Goal: Register for event/course

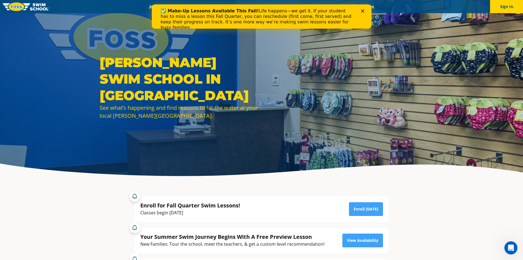
click at [363, 11] on icon "Close" at bounding box center [362, 10] width 3 height 3
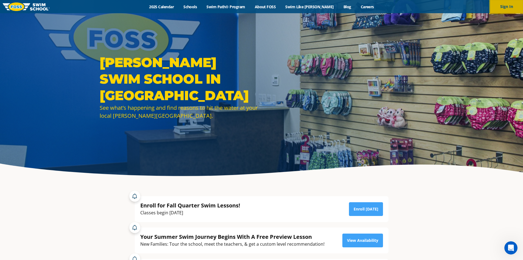
click at [512, 6] on button "Sign In" at bounding box center [506, 6] width 33 height 13
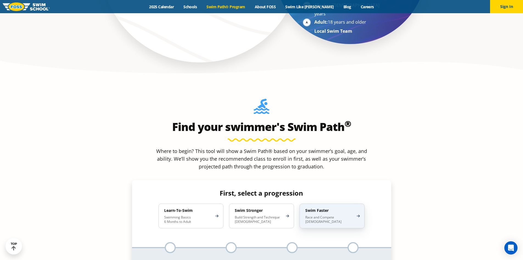
scroll to position [467, 0]
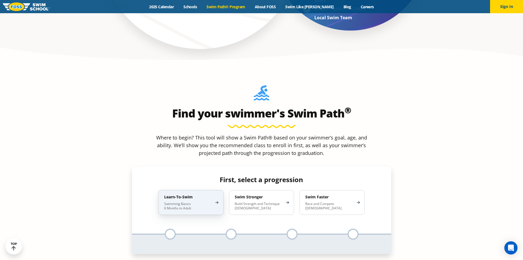
click at [202, 194] on h4 "Learn-To-Swim" at bounding box center [188, 196] width 48 height 5
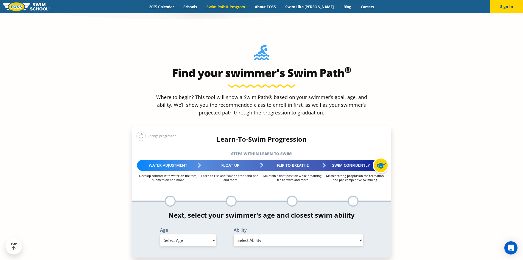
scroll to position [577, 0]
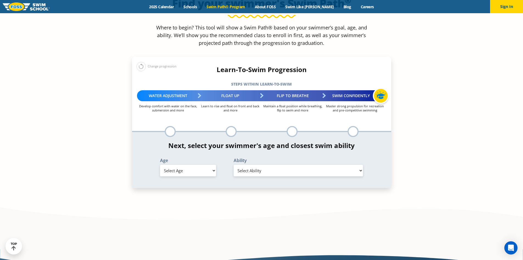
click at [198, 158] on div "Age Select Age 6 months - 1 year 1 year 2 years 3 years 4 years 5 years 6 years…" at bounding box center [188, 167] width 68 height 18
click at [197, 165] on select "Select Age 6 months - 1 year 1 year 2 years 3 years 4 years 5 years 6 years 7 y…" at bounding box center [188, 171] width 56 height 12
select select "4-years"
click at [160, 165] on select "Select Age 6 months - 1 year 1 year 2 years 3 years 4 years 5 years 6 years 7 y…" at bounding box center [188, 171] width 56 height 12
click at [305, 165] on select "Select Ability First in-water experience When in the water, reliant on a life j…" at bounding box center [299, 171] width 130 height 12
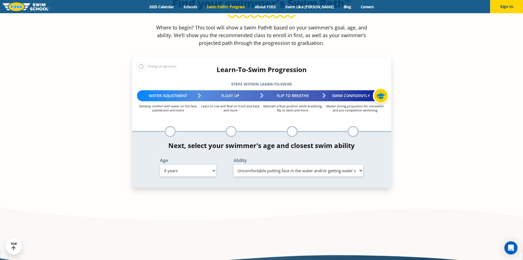
click at [234, 165] on select "Select Ability First in-water experience When in the water, reliant on a life j…" at bounding box center [299, 171] width 130 height 12
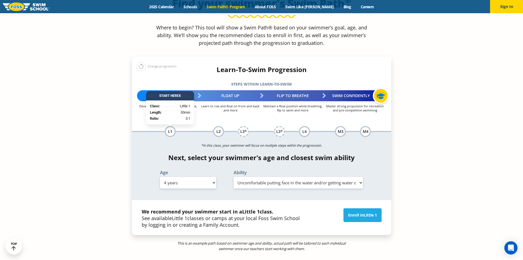
click at [280, 177] on select "Select Ability First in-water experience When in the water, reliant on a life j…" at bounding box center [299, 183] width 130 height 12
select select "4-years-swim-5-ft-with-face-in-the-water-unassisted-by-a-person-or-floatie"
click at [234, 177] on select "Select Ability First in-water experience When in the water, reliant on a life j…" at bounding box center [299, 183] width 130 height 12
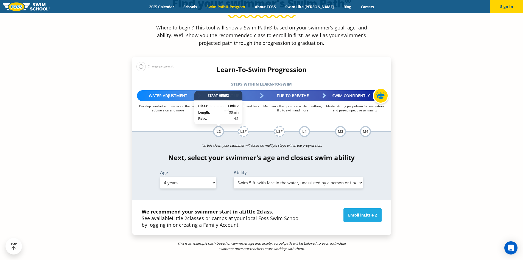
click at [298, 177] on select "Select Ability First in-water experience When in the water, reliant on a life j…" at bounding box center [299, 183] width 130 height 12
